Goal: Task Accomplishment & Management: Complete application form

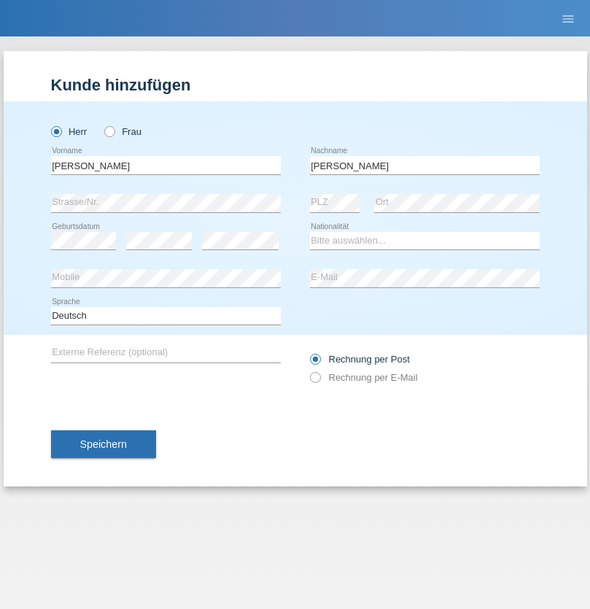
type input "[PERSON_NAME]"
select select "CH"
select select "en"
radio input "true"
select select "DE"
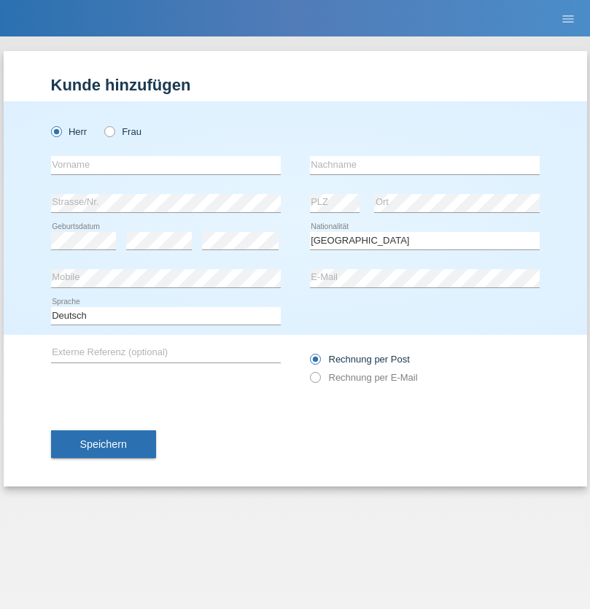
select select "C"
select select "07"
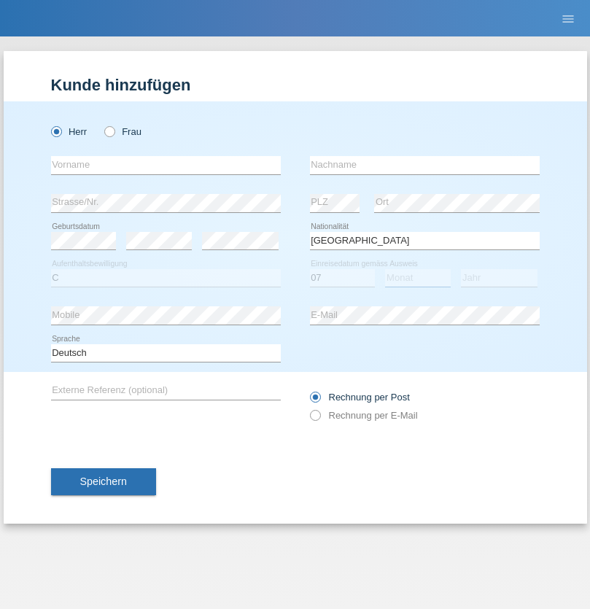
select select "11"
select select "1972"
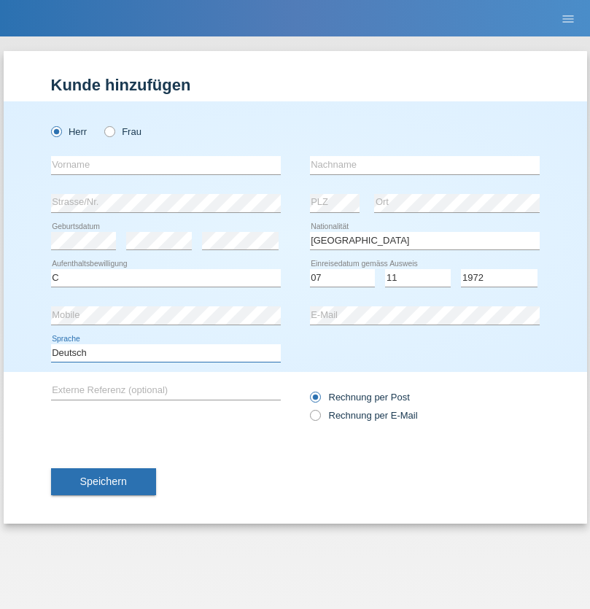
select select "en"
